Goal: Task Accomplishment & Management: Use online tool/utility

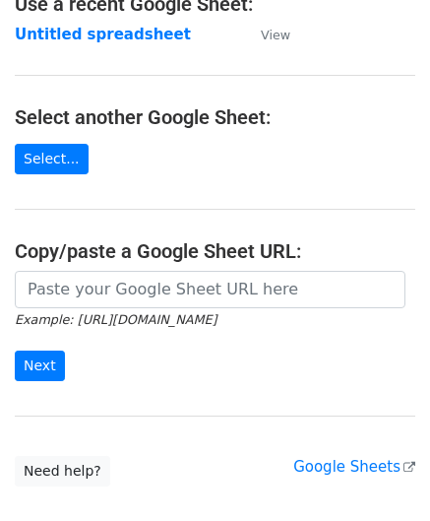
scroll to position [197, 0]
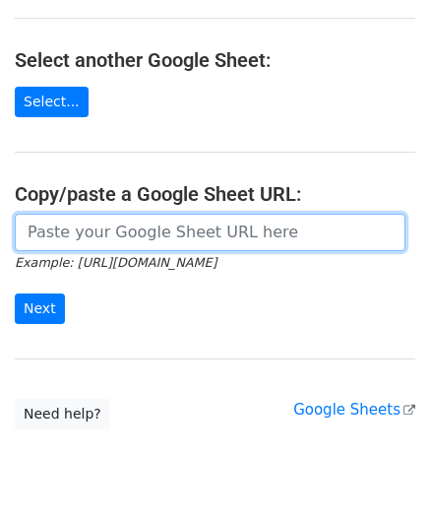
click at [103, 225] on input "url" at bounding box center [210, 232] width 391 height 37
paste input "[URL][DOMAIN_NAME]"
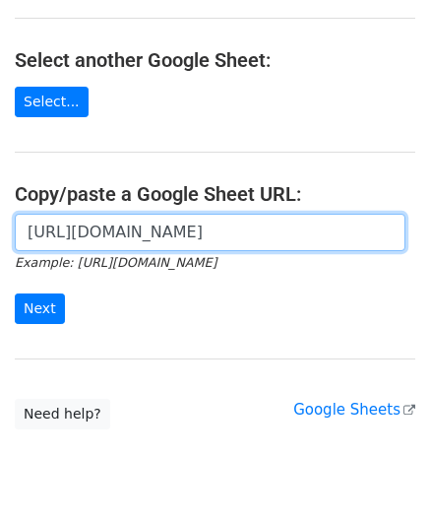
scroll to position [0, 425]
type input "[URL][DOMAIN_NAME]"
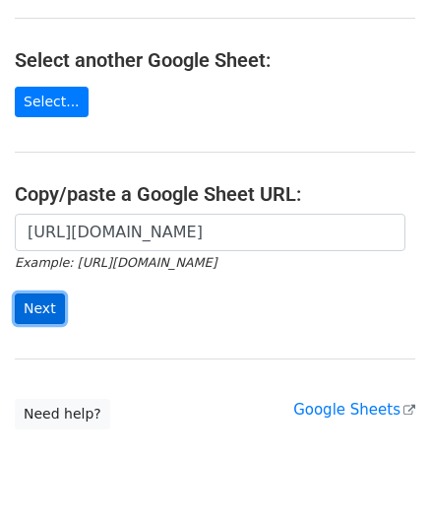
scroll to position [0, 0]
click at [32, 300] on input "Next" at bounding box center [40, 308] width 50 height 31
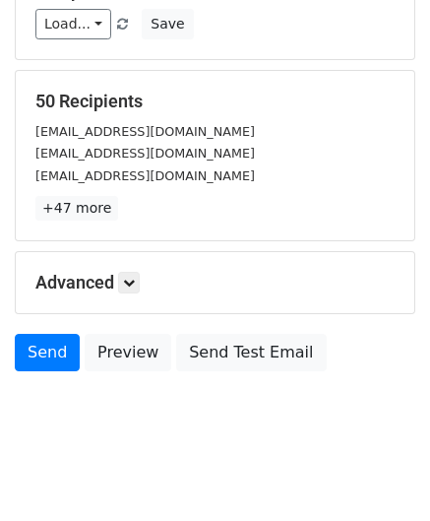
scroll to position [240, 0]
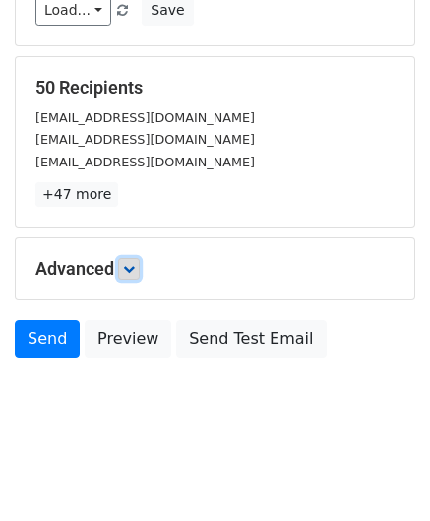
click at [130, 263] on icon at bounding box center [129, 269] width 12 height 12
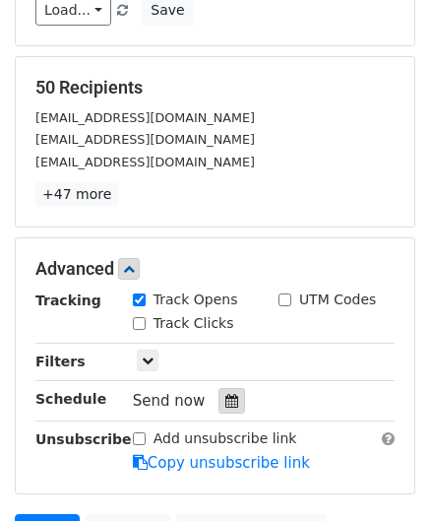
click at [225, 389] on div at bounding box center [232, 401] width 27 height 26
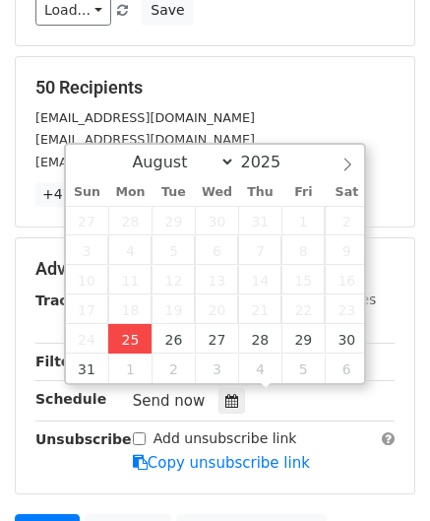
type input "2025-08-25 12:00"
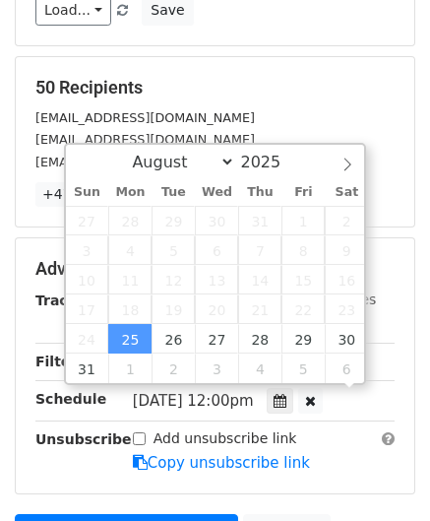
scroll to position [0, 0]
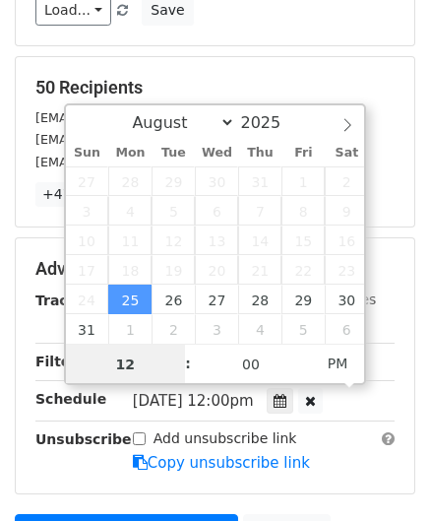
paste input "Hour"
type input "2"
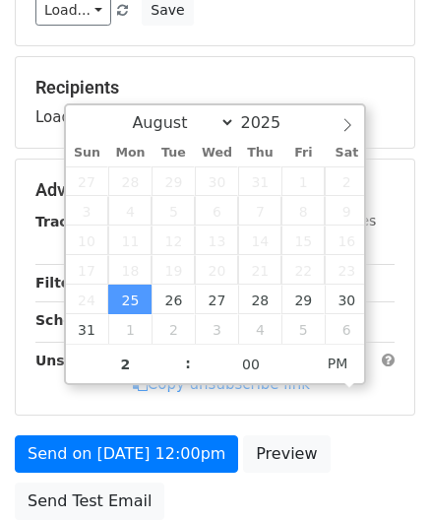
type input "2025-08-25 14:00"
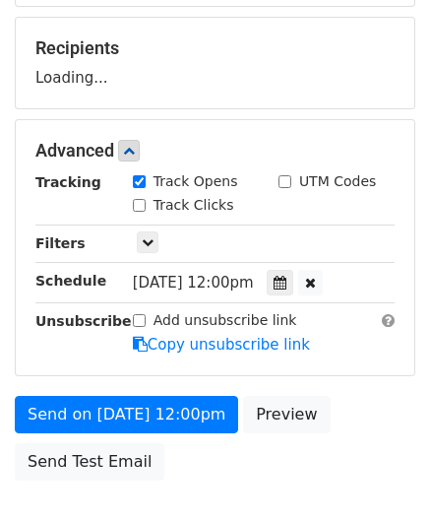
scroll to position [289, 0]
